Goal: Entertainment & Leisure: Browse casually

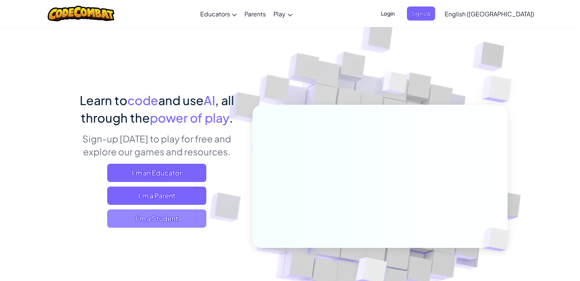
click at [132, 220] on span "I'm a Student" at bounding box center [156, 219] width 99 height 18
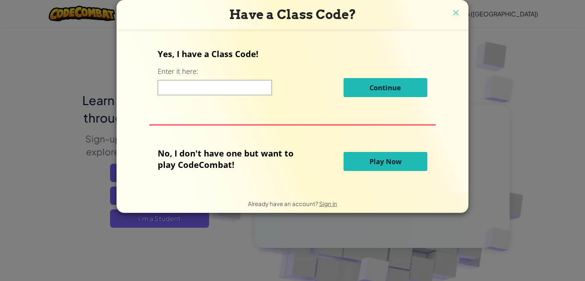
click at [368, 163] on button "Play Now" at bounding box center [386, 161] width 84 height 19
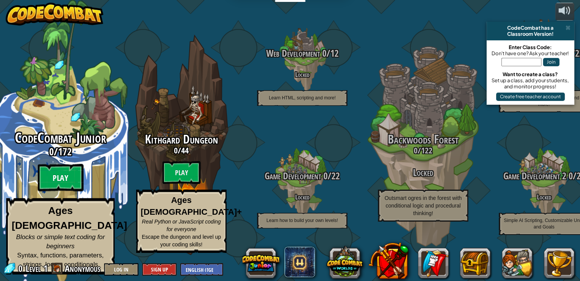
click at [66, 189] on btn "Play" at bounding box center [61, 177] width 46 height 27
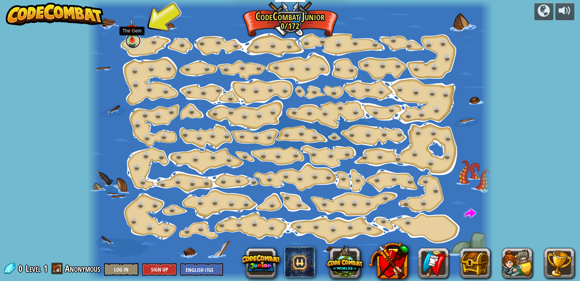
click at [139, 39] on link at bounding box center [132, 40] width 15 height 15
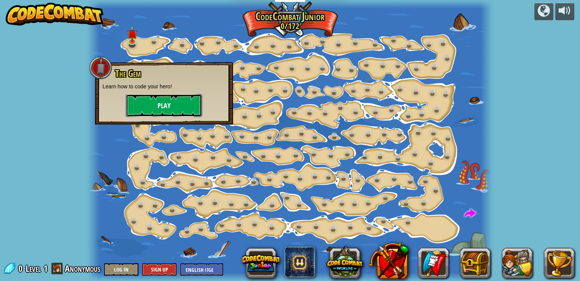
click at [157, 106] on button "Play" at bounding box center [164, 105] width 76 height 23
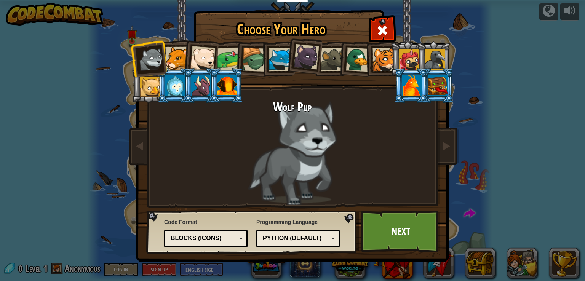
click at [289, 240] on div "Python (Default)" at bounding box center [296, 238] width 66 height 9
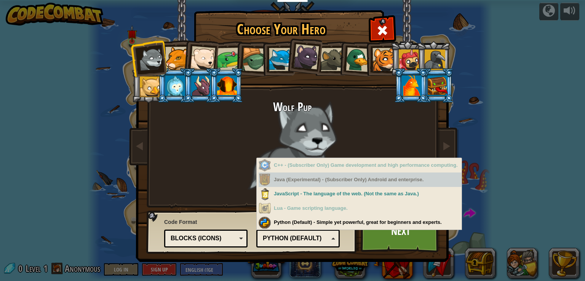
click at [318, 178] on div "Java (Experimental) - (Subscriber Only) Android and enterprise." at bounding box center [360, 180] width 203 height 15
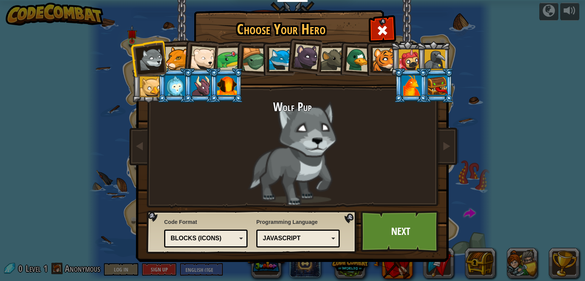
click at [303, 240] on div "JavaScript" at bounding box center [296, 238] width 66 height 9
click at [224, 239] on div "Blocks (Icons)" at bounding box center [204, 238] width 66 height 9
click at [393, 241] on link "Next" at bounding box center [401, 232] width 80 height 42
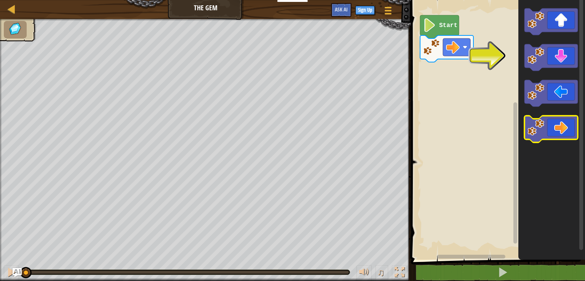
click at [538, 128] on image "Blockly Workspace" at bounding box center [536, 127] width 17 height 17
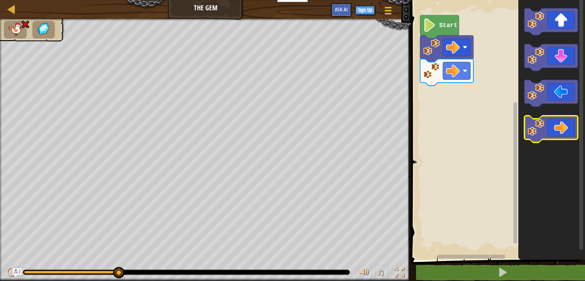
click at [552, 121] on icon "Blockly Workspace" at bounding box center [551, 129] width 53 height 27
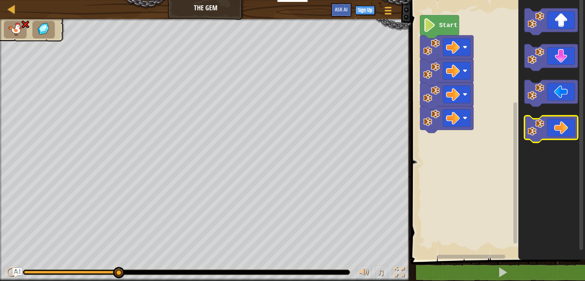
click at [552, 121] on icon "Blockly Workspace" at bounding box center [551, 129] width 53 height 27
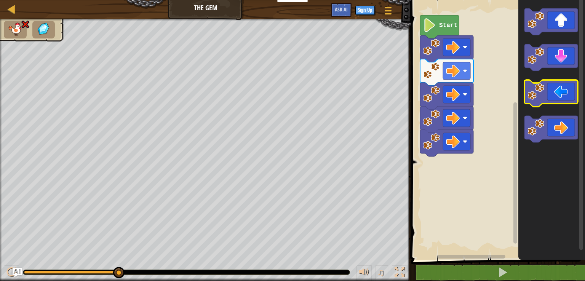
click at [552, 106] on rect "Blockly Workspace" at bounding box center [551, 93] width 53 height 27
